Goal: Task Accomplishment & Management: Complete application form

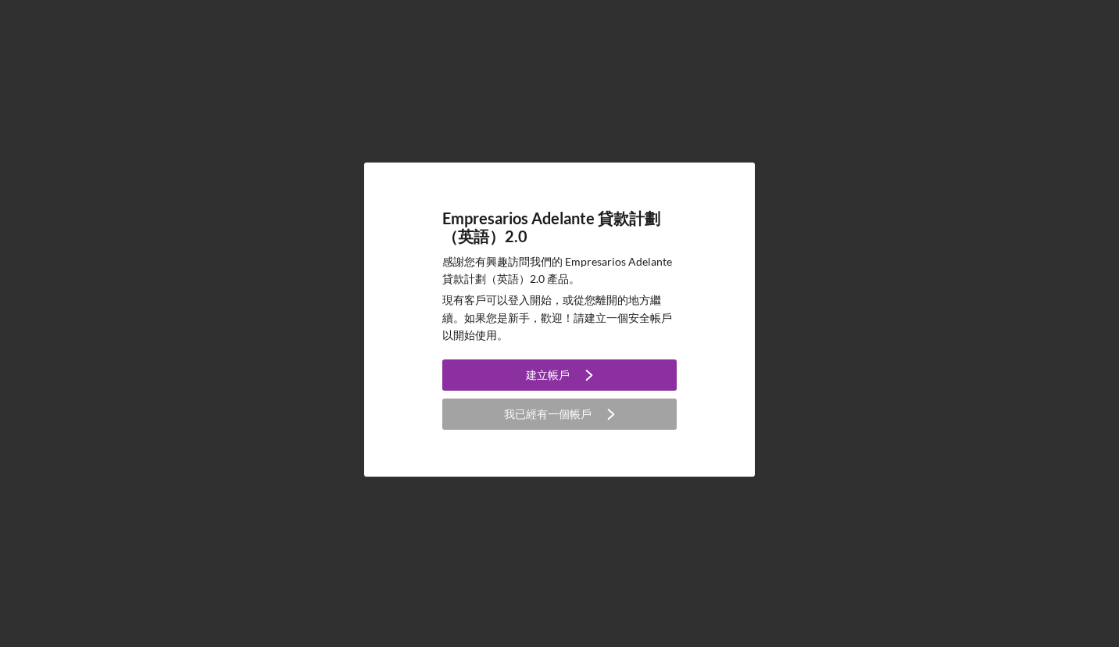
click at [545, 376] on div "建立帳戶" at bounding box center [548, 374] width 44 height 31
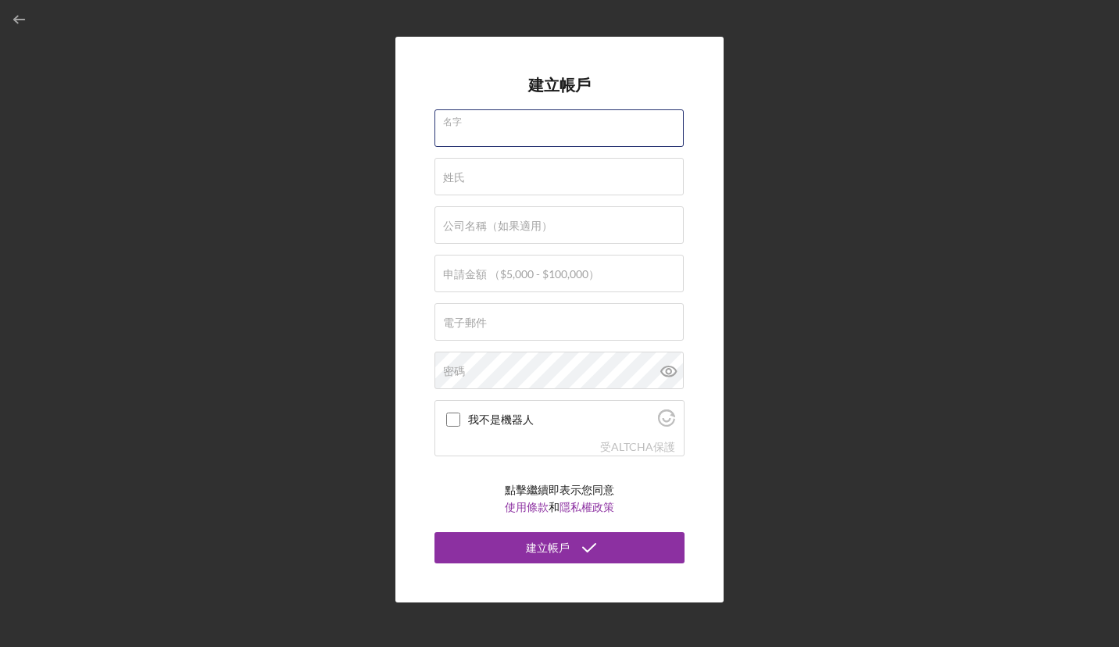
click at [470, 125] on div "名字" at bounding box center [559, 128] width 250 height 39
type input "MIN"
type input "[PERSON_NAME]"
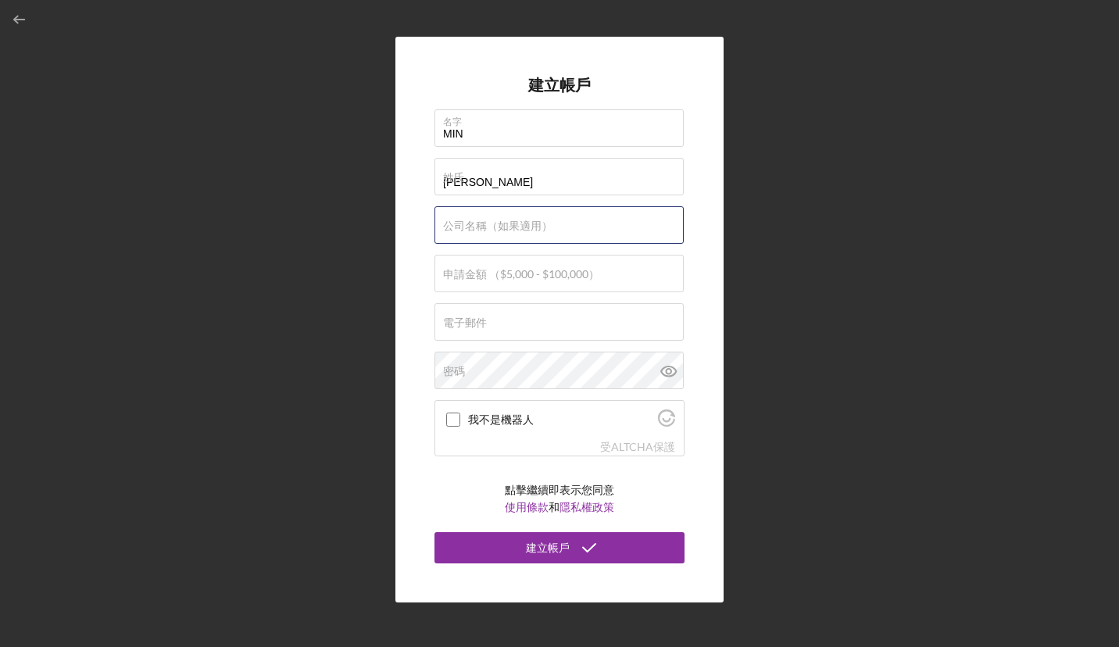
type input "Angel D Fragran"
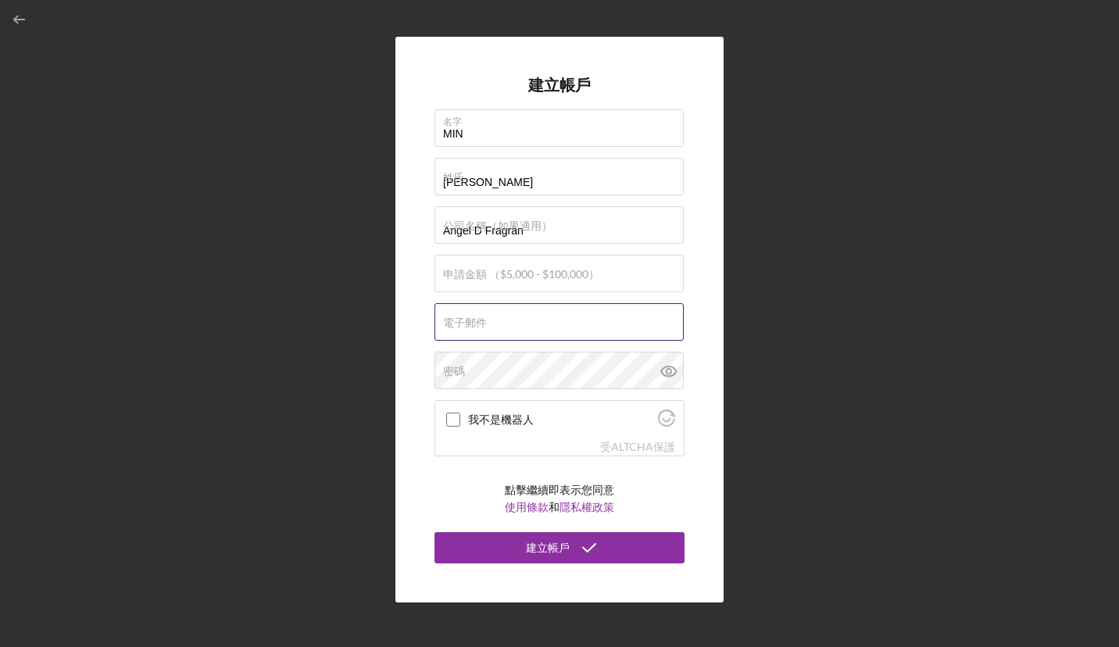
type input "[EMAIL_ADDRESS][DOMAIN_NAME]"
